Goal: Information Seeking & Learning: Check status

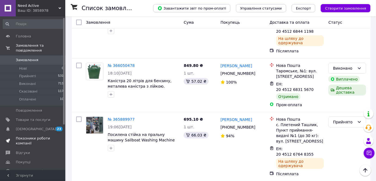
scroll to position [49, 0]
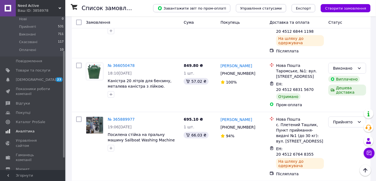
click at [27, 129] on span "Аналітика" at bounding box center [25, 131] width 19 height 5
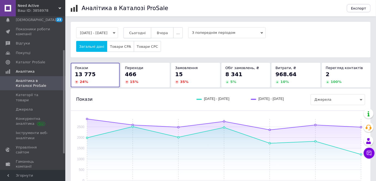
click at [139, 30] on button "Сьогодні" at bounding box center [138, 32] width 28 height 11
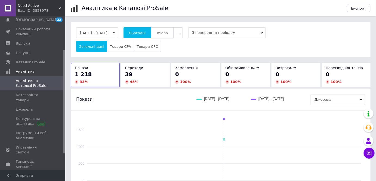
click at [168, 31] on span "Вчора" at bounding box center [162, 33] width 11 height 4
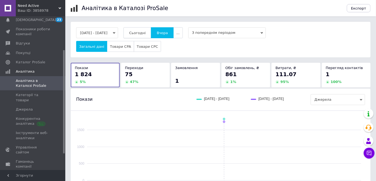
click at [140, 34] on span "Сьогодні" at bounding box center [137, 33] width 17 height 4
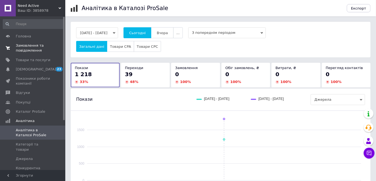
click at [30, 46] on span "Замовлення та повідомлення" at bounding box center [33, 48] width 35 height 10
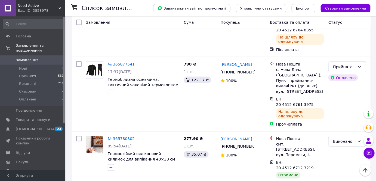
scroll to position [148, 0]
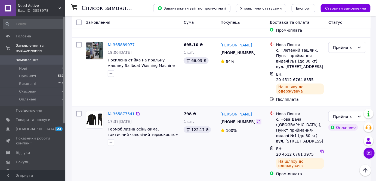
click at [257, 120] on icon at bounding box center [258, 121] width 3 height 3
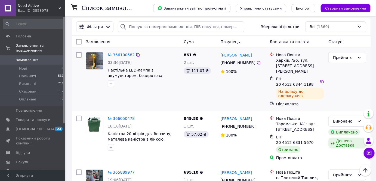
scroll to position [0, 0]
